Goal: Transaction & Acquisition: Purchase product/service

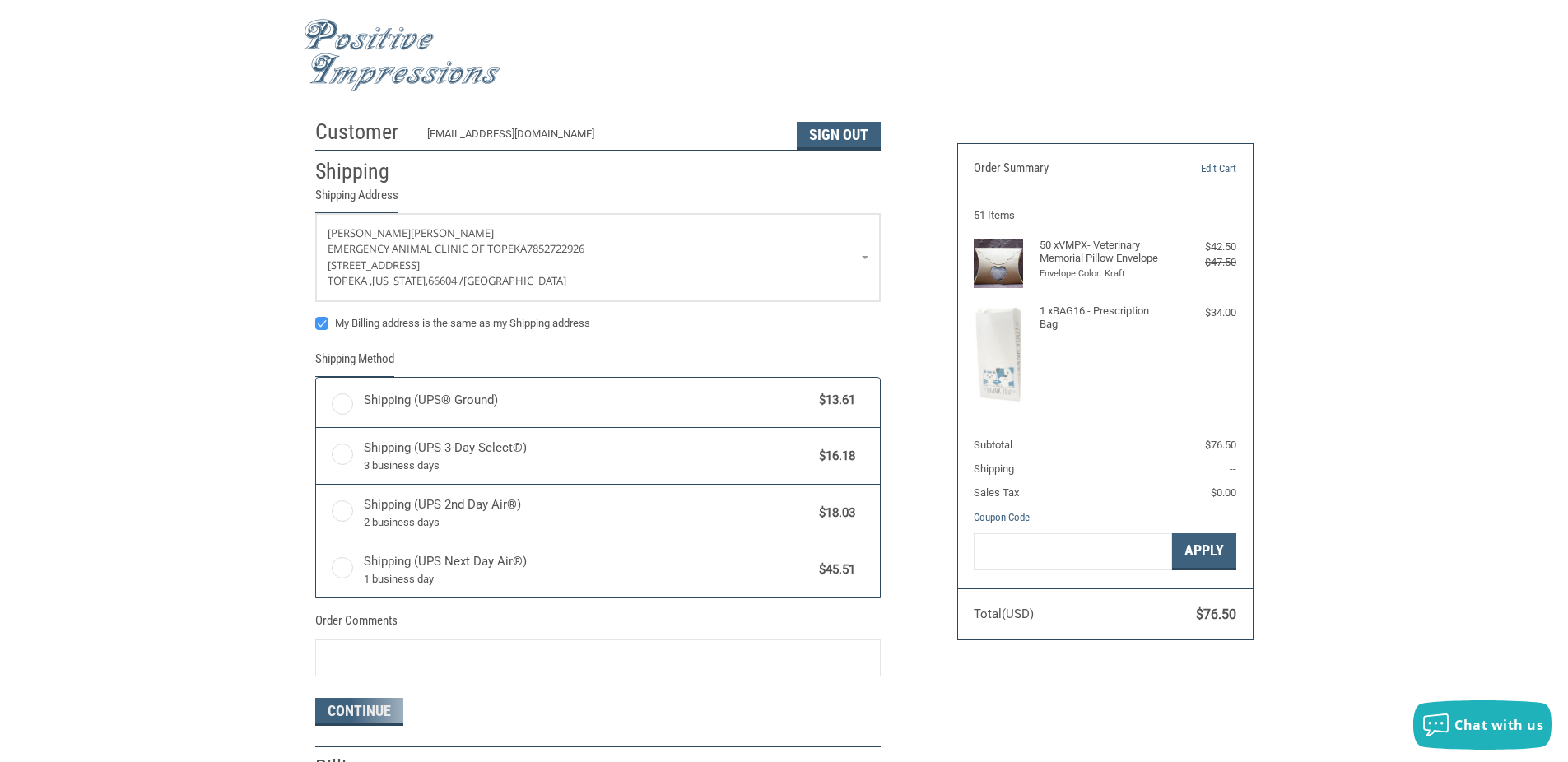
radio input "true"
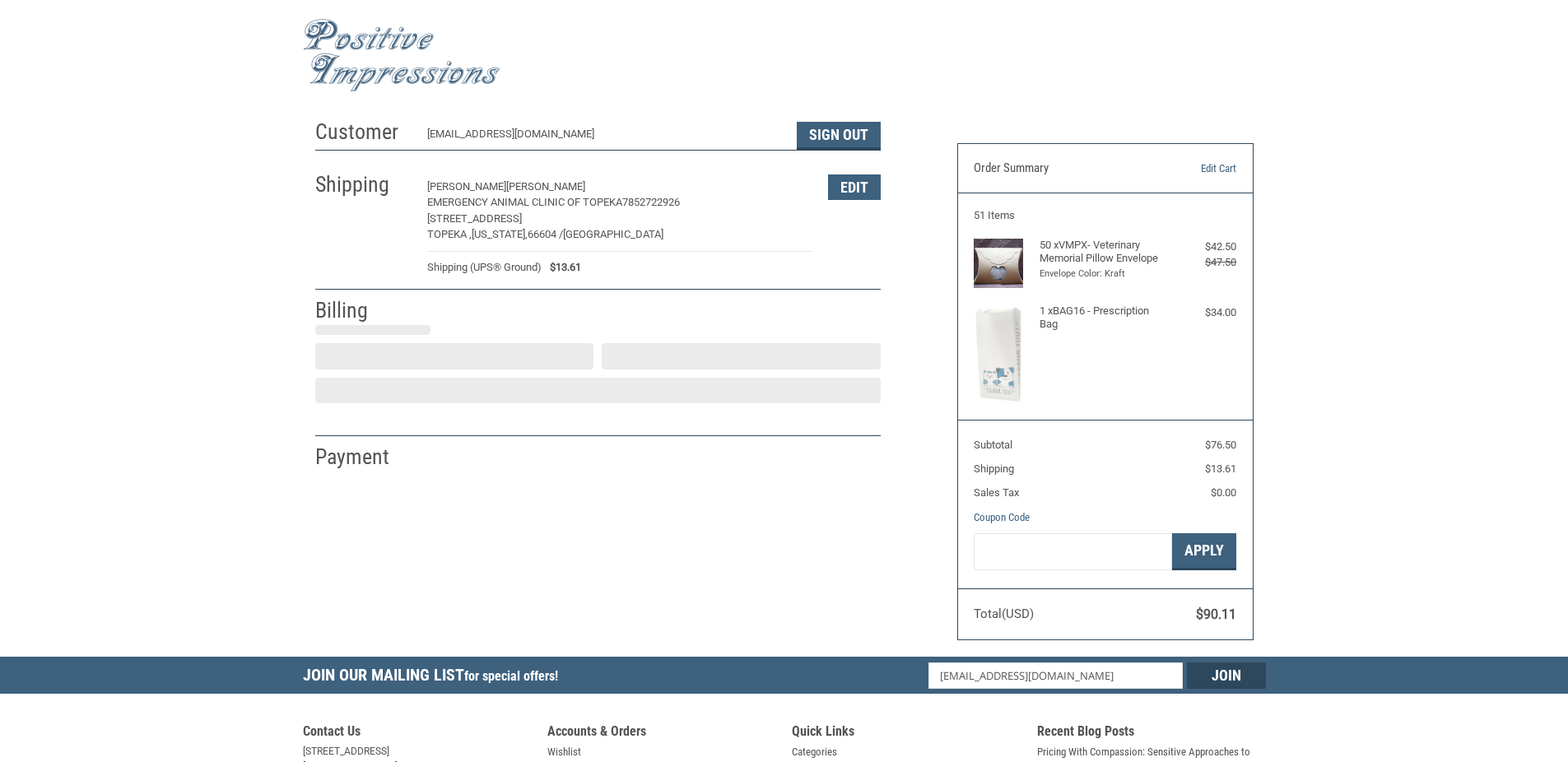
select select "US"
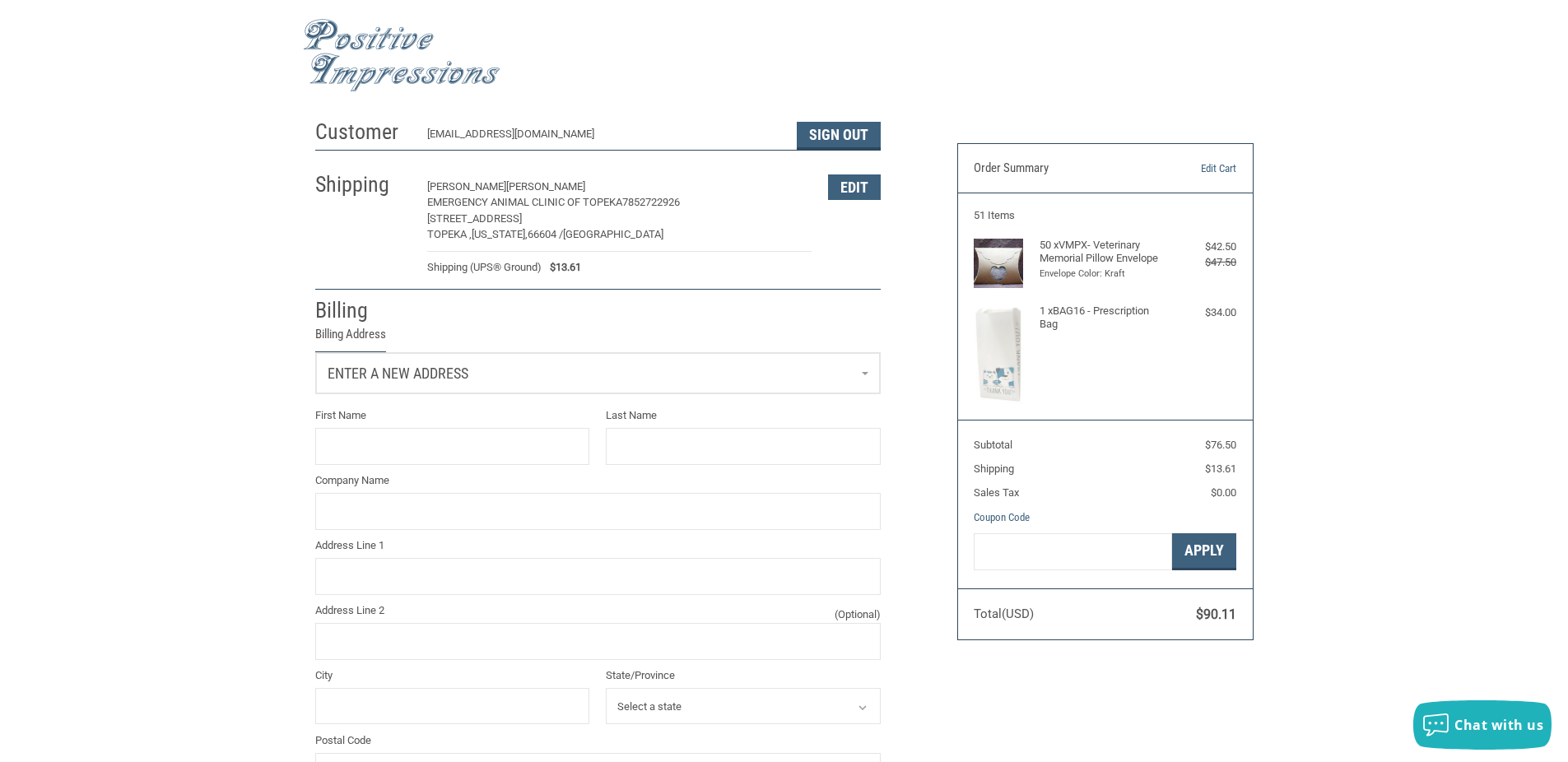
click at [478, 381] on link "Enter a new address" at bounding box center [598, 372] width 564 height 40
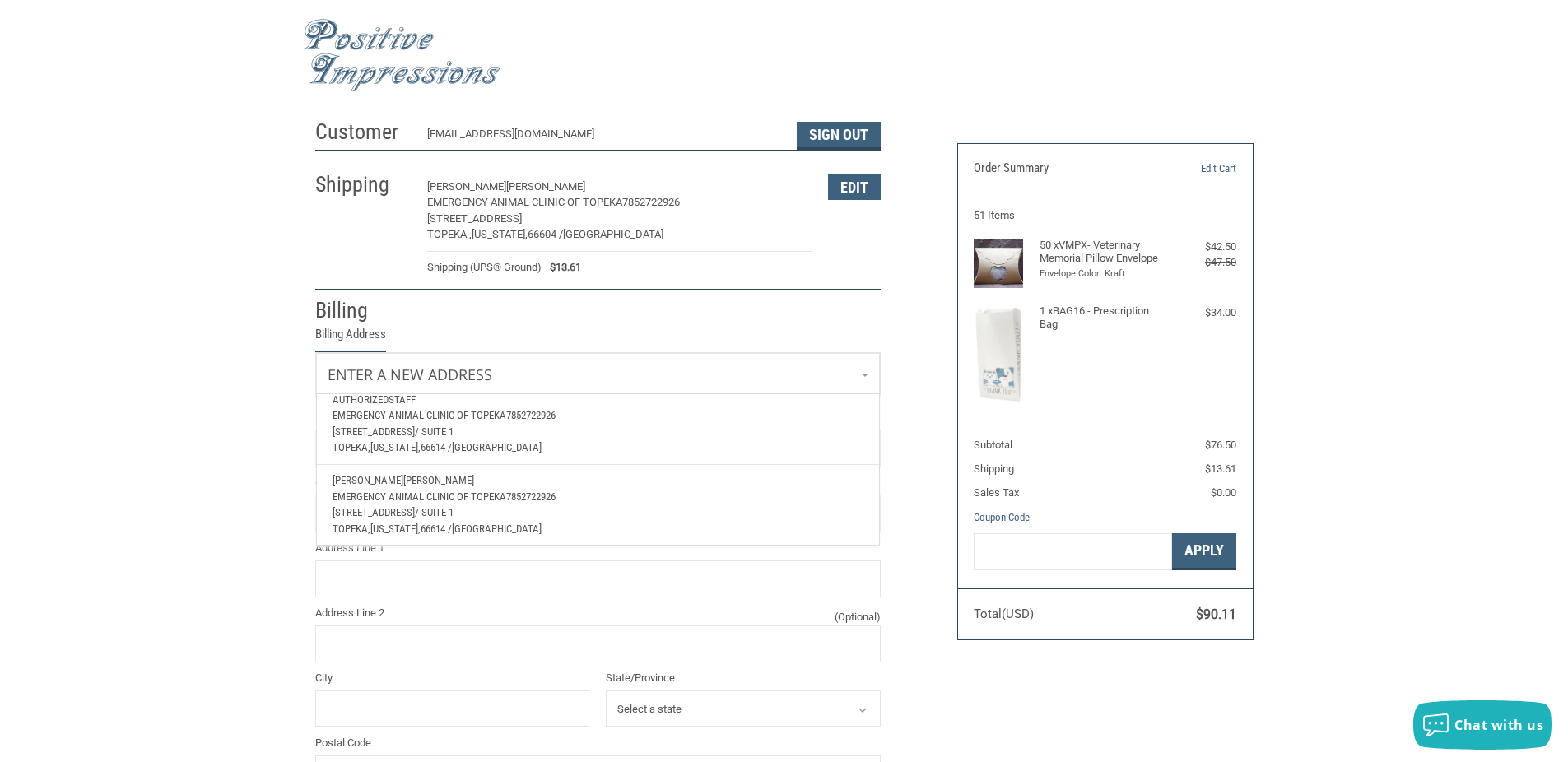
scroll to position [138, 0]
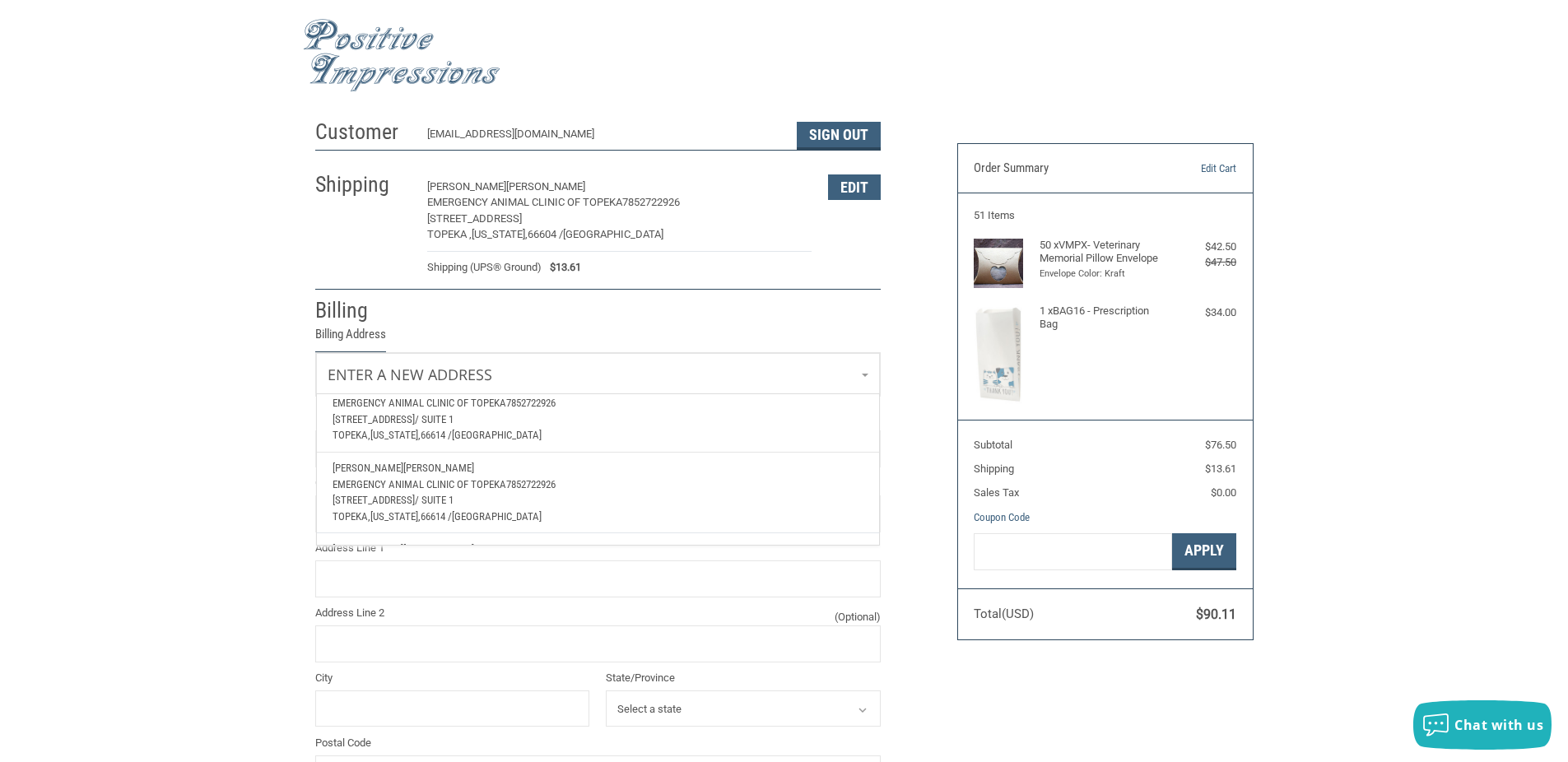
click at [407, 412] on p "[STREET_ADDRESS]" at bounding box center [597, 419] width 530 height 16
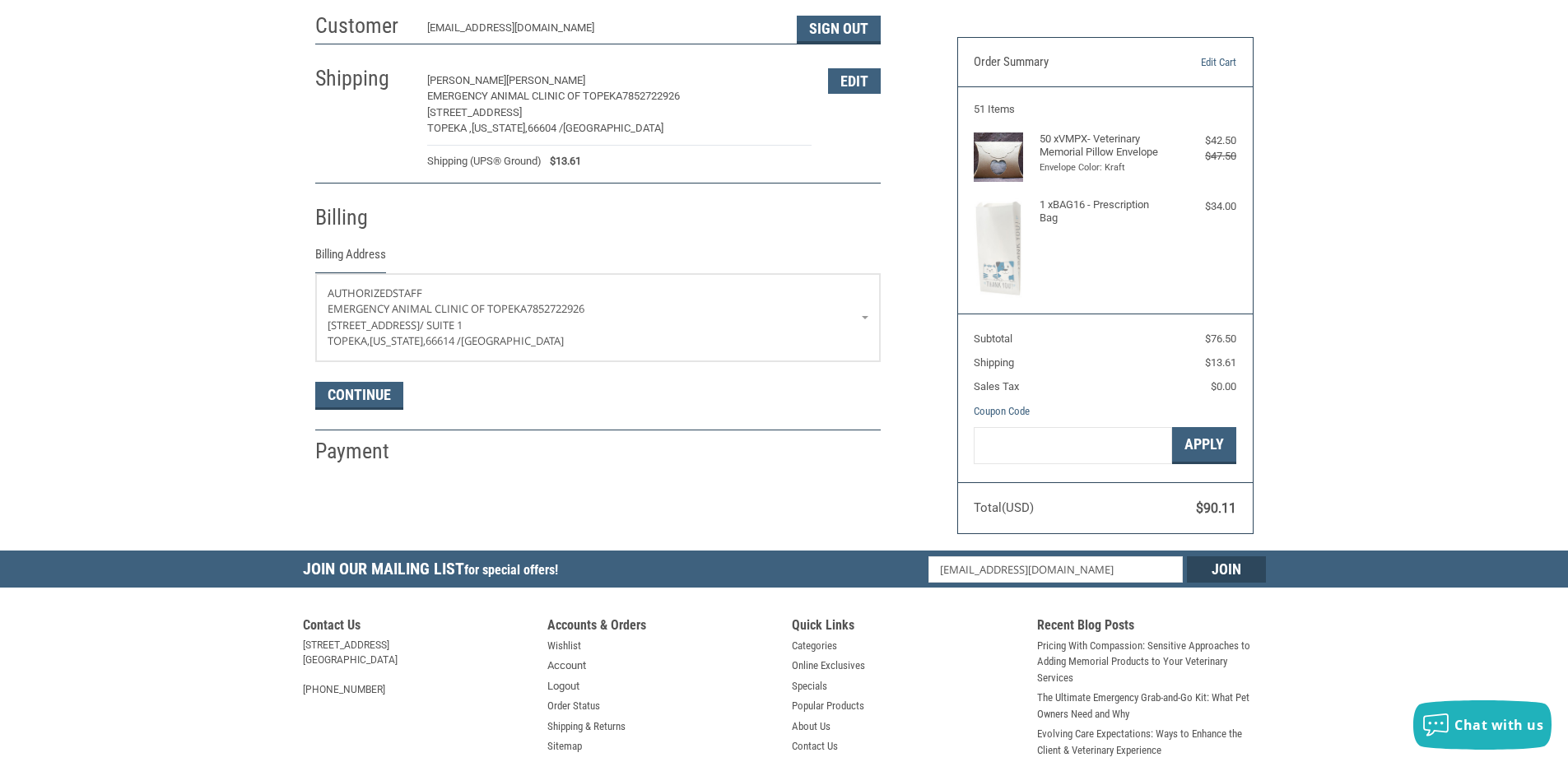
scroll to position [110, 0]
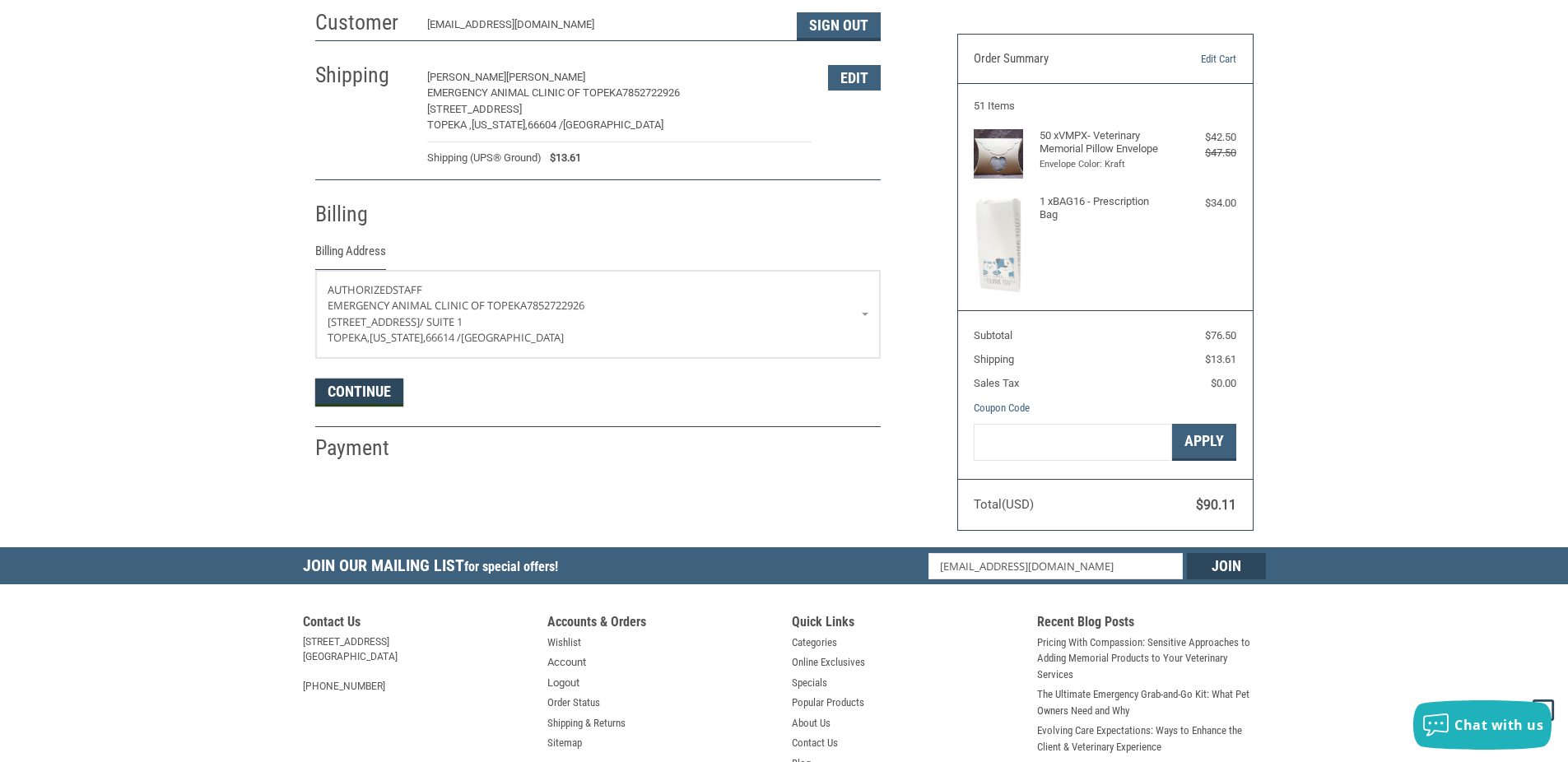
click at [378, 395] on button "Continue" at bounding box center [360, 392] width 88 height 28
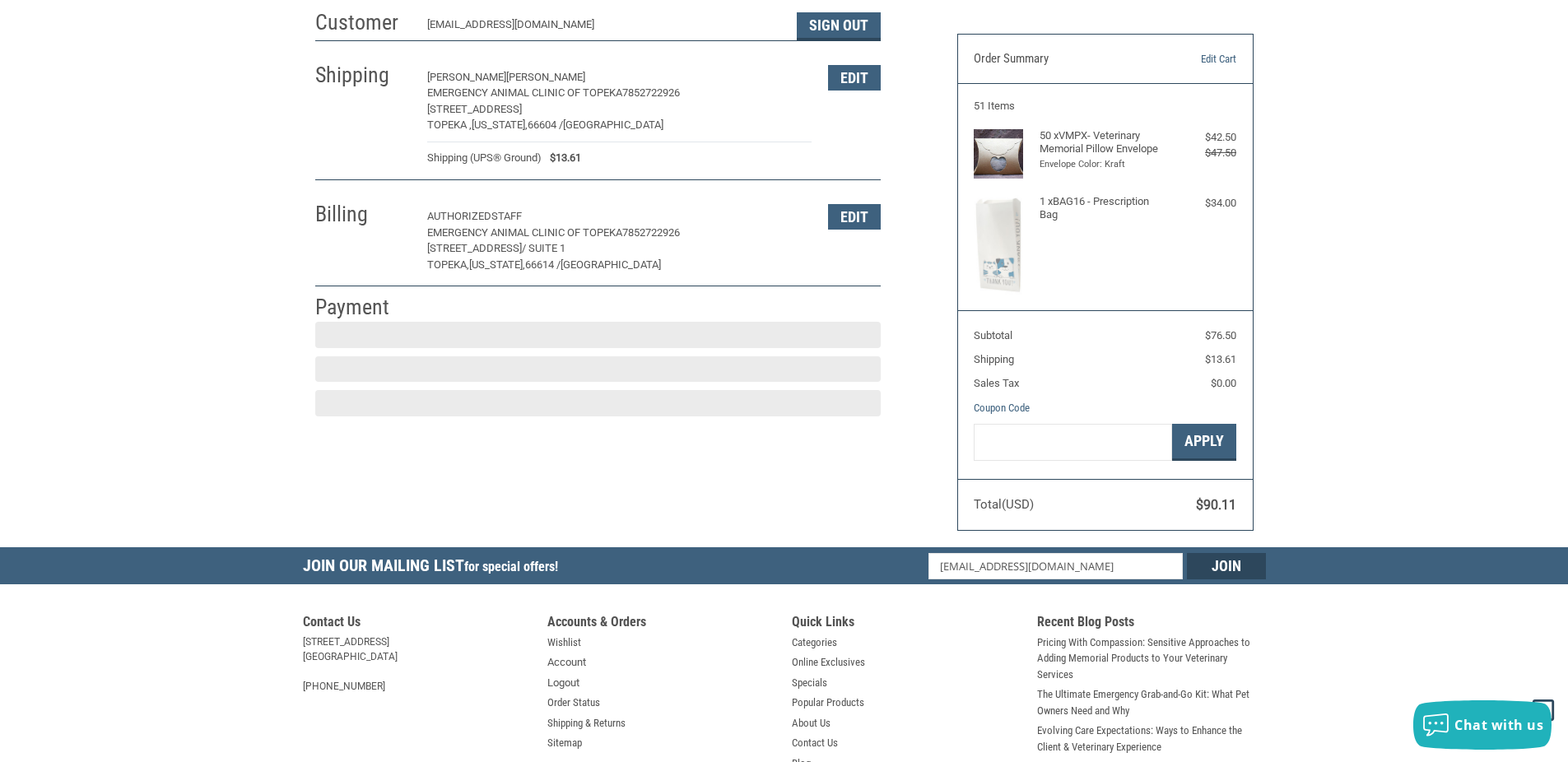
scroll to position [111, 0]
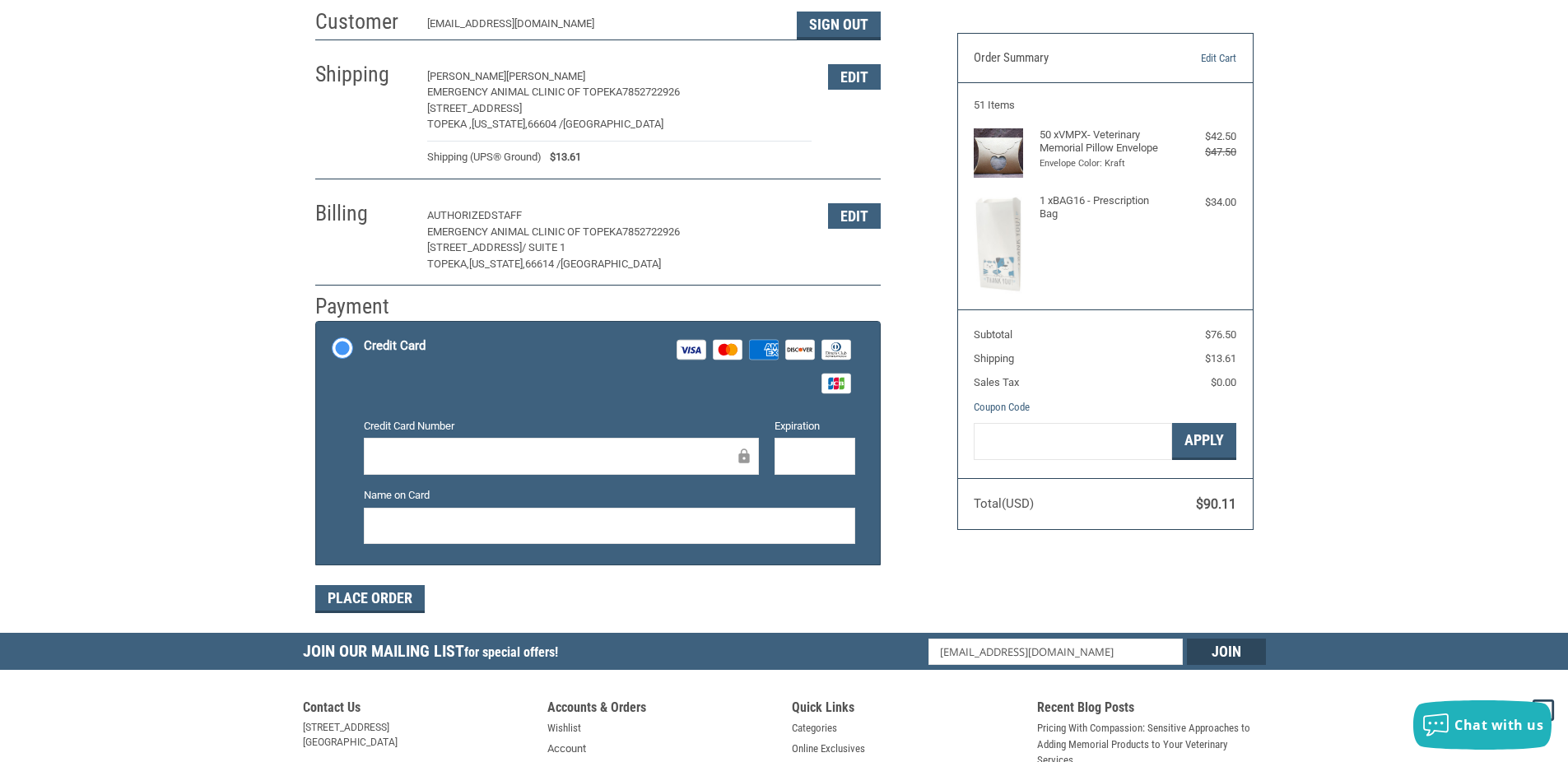
click at [449, 436] on div "Credit Card Number" at bounding box center [560, 448] width 411 height 60
click at [905, 538] on div "Customer [EMAIL_ADDRESS][DOMAIN_NAME] Sign Out Shipping [PERSON_NAME] EMERGENCY…" at bounding box center [623, 317] width 642 height 633
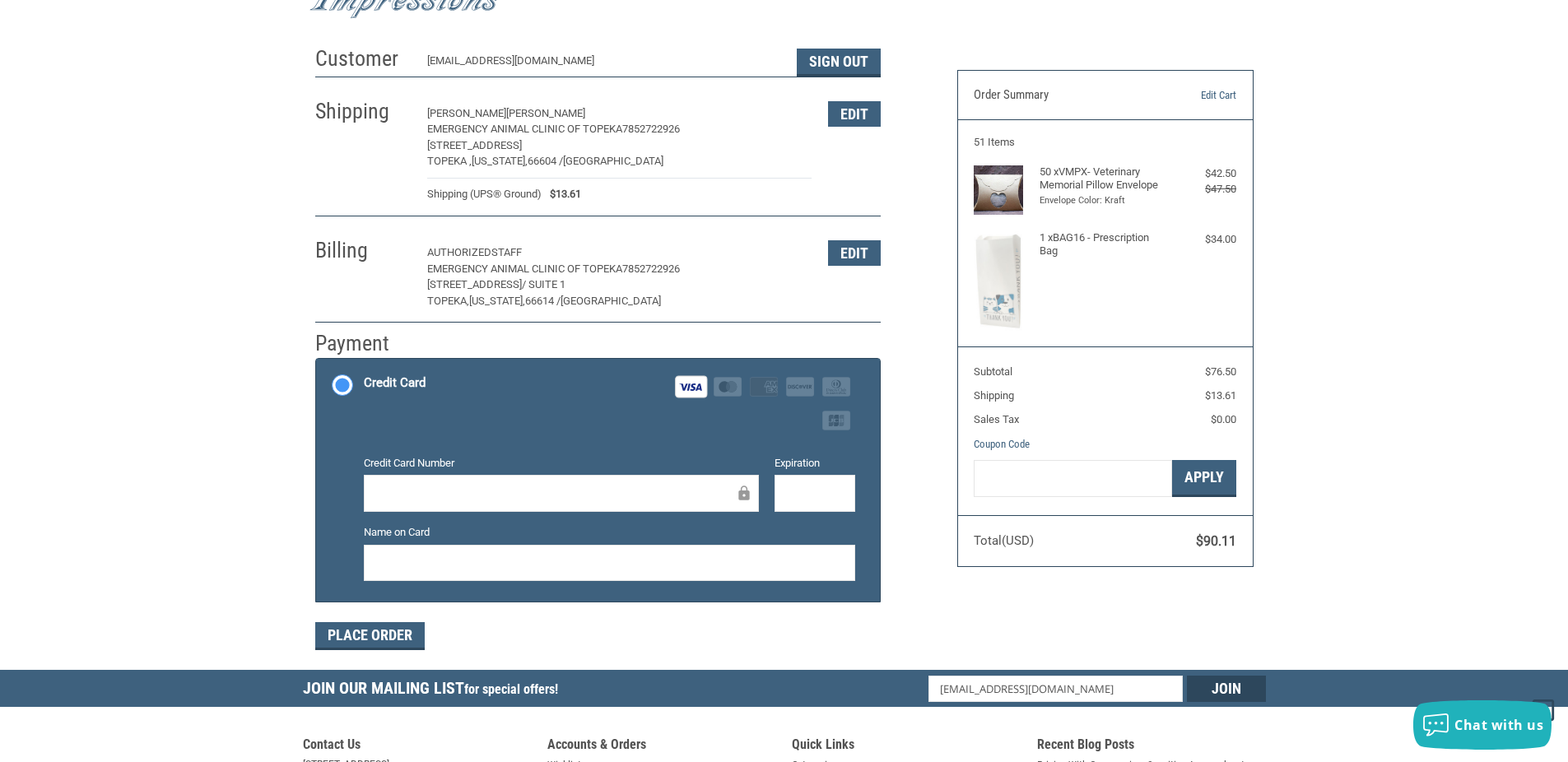
scroll to position [110, 0]
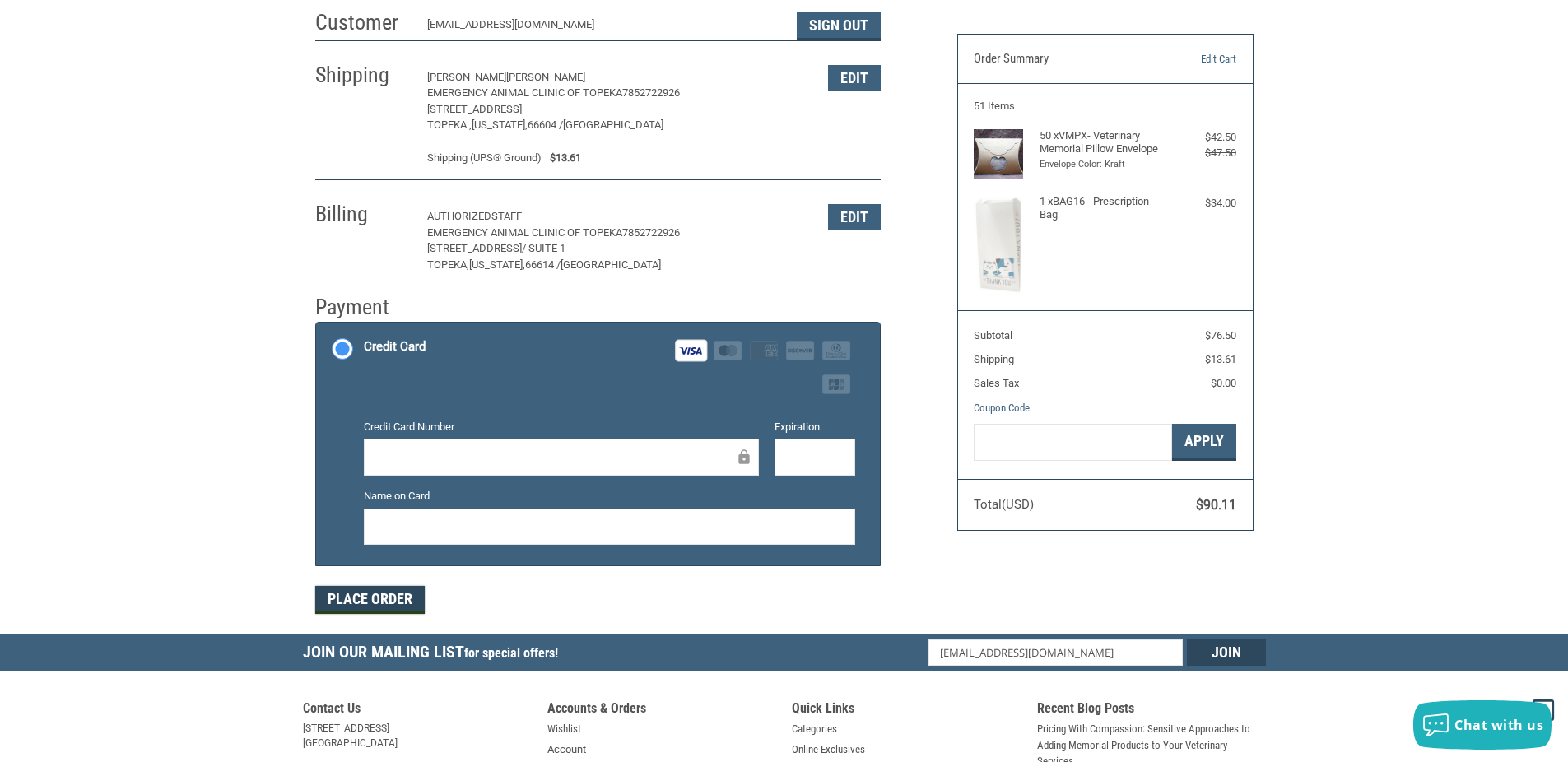
click at [388, 600] on button "Place Order" at bounding box center [370, 600] width 110 height 28
